Goal: Ask a question

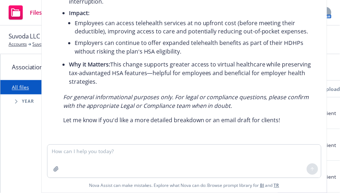
scroll to position [140, 0]
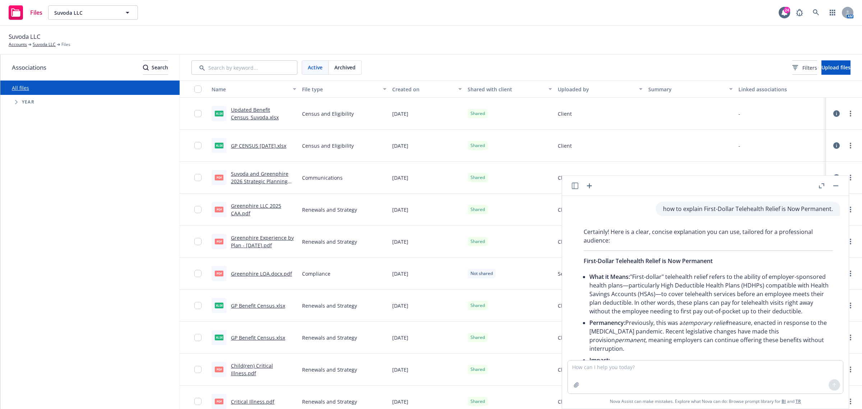
scroll to position [141, 0]
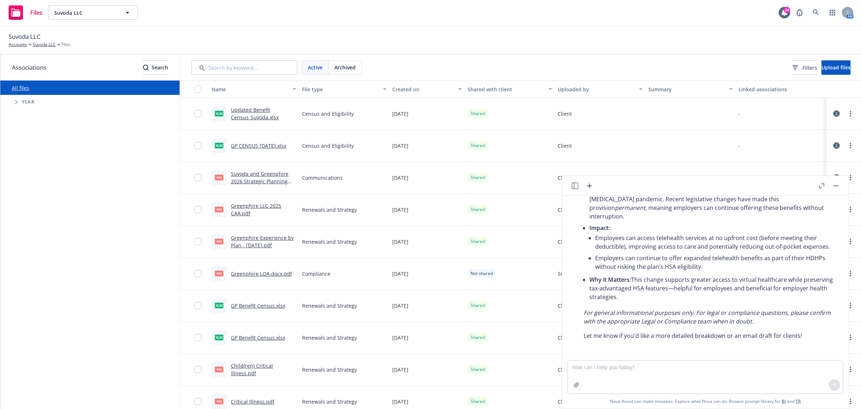
click at [597, 367] on textarea at bounding box center [705, 376] width 275 height 33
type textarea "reword - Please also confirm the date the last premium was received, thank you."
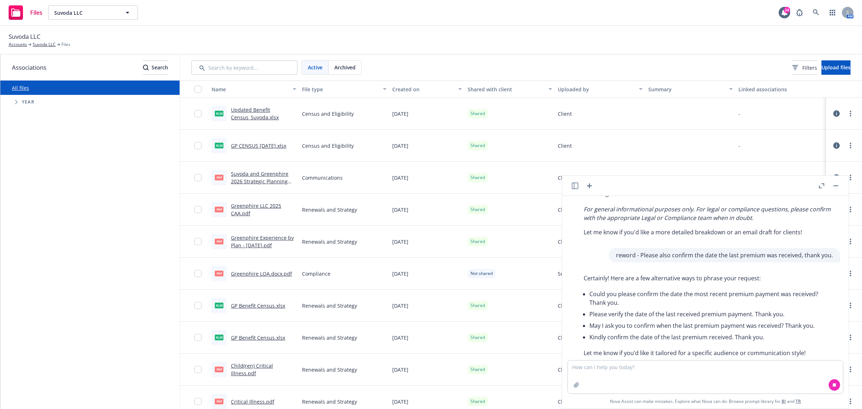
scroll to position [261, 0]
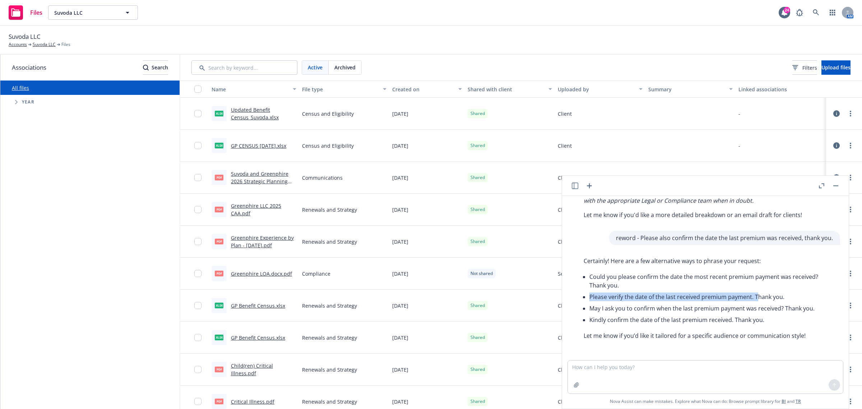
drag, startPoint x: 755, startPoint y: 295, endPoint x: 591, endPoint y: 297, distance: 164.4
click at [591, 297] on li "Please verify the date of the last received premium payment. Thank you." at bounding box center [710, 296] width 243 height 11
copy li "Please verify the date of the last received premium payment. T"
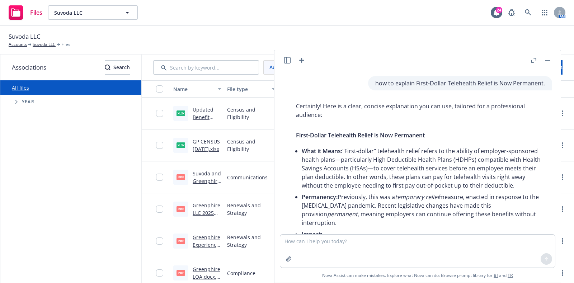
scroll to position [261, 0]
